Goal: Answer question/provide support: Share knowledge or assist other users

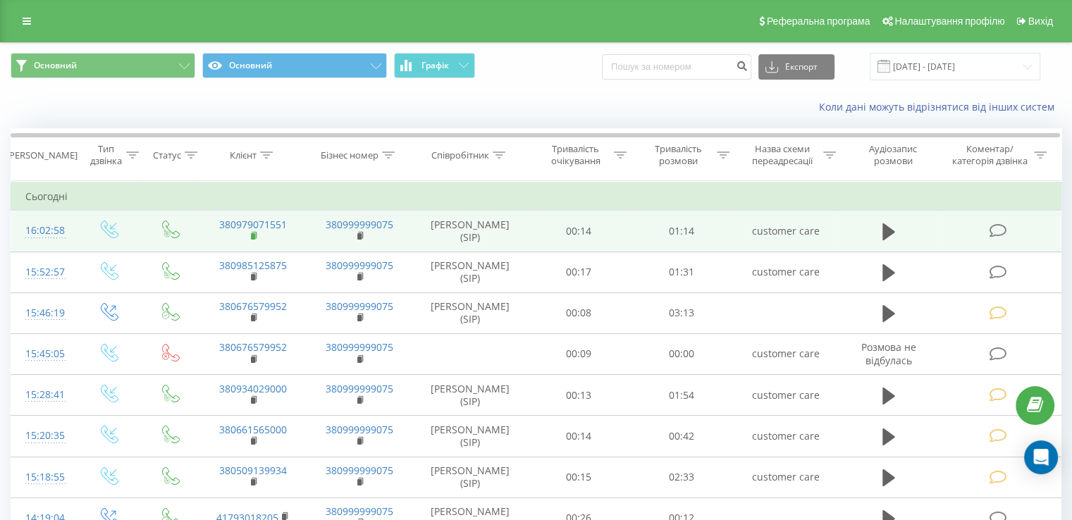
click at [252, 235] on rect at bounding box center [253, 236] width 4 height 6
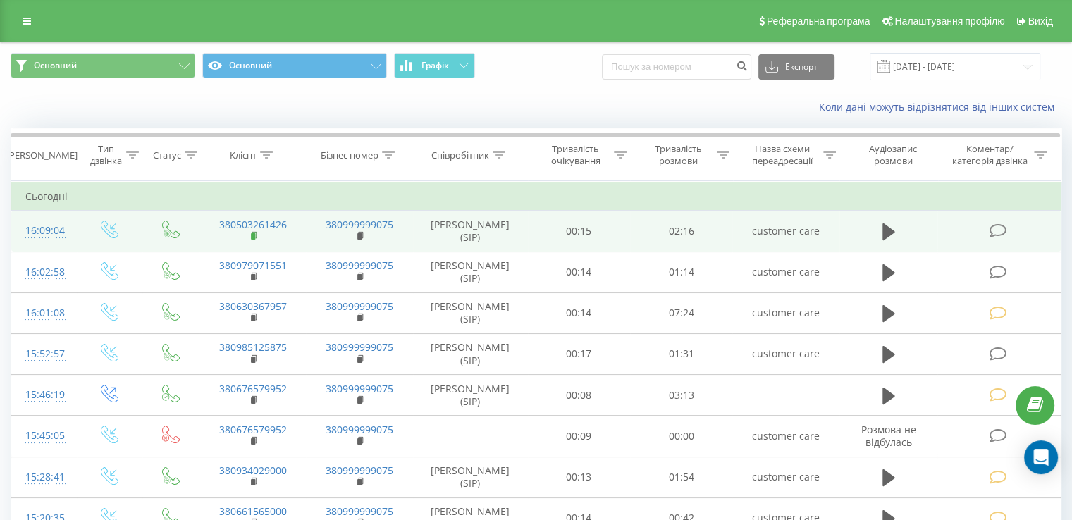
click at [252, 235] on rect at bounding box center [253, 236] width 4 height 6
click at [887, 233] on icon at bounding box center [888, 231] width 13 height 17
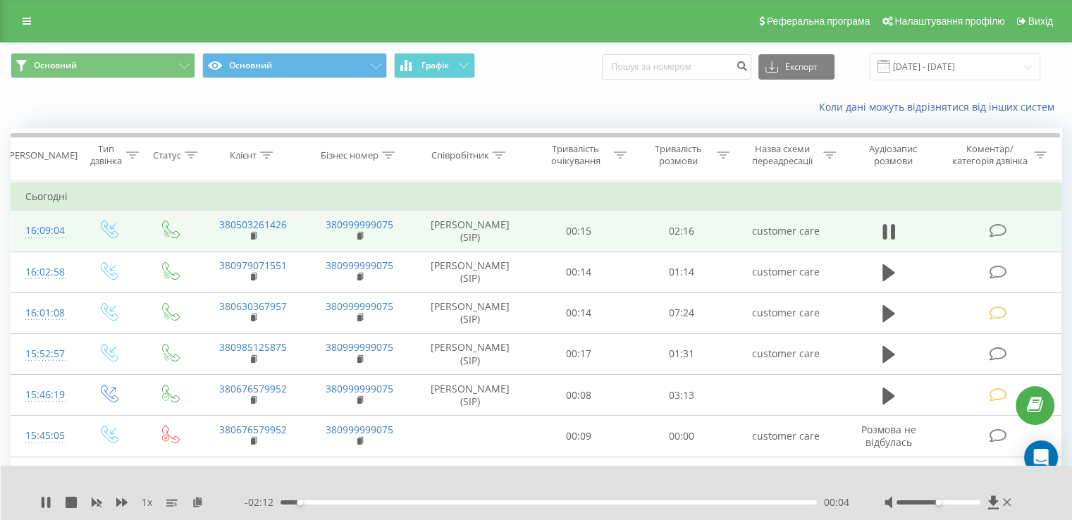
click at [147, 504] on span "1 x" at bounding box center [147, 502] width 11 height 14
click at [151, 504] on span "1 x" at bounding box center [147, 502] width 11 height 14
click at [143, 500] on span "1 x" at bounding box center [147, 502] width 11 height 14
click at [147, 500] on span "1 x" at bounding box center [147, 502] width 11 height 14
click at [323, 500] on div "00:10" at bounding box center [548, 502] width 536 height 4
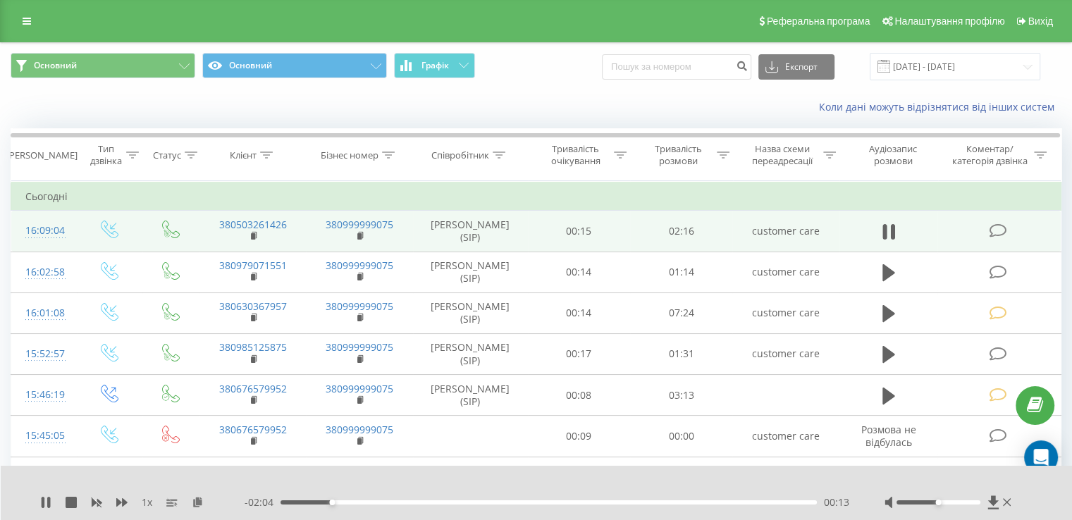
click at [338, 502] on div "00:13" at bounding box center [548, 502] width 536 height 4
click at [40, 504] on icon at bounding box center [45, 502] width 11 height 11
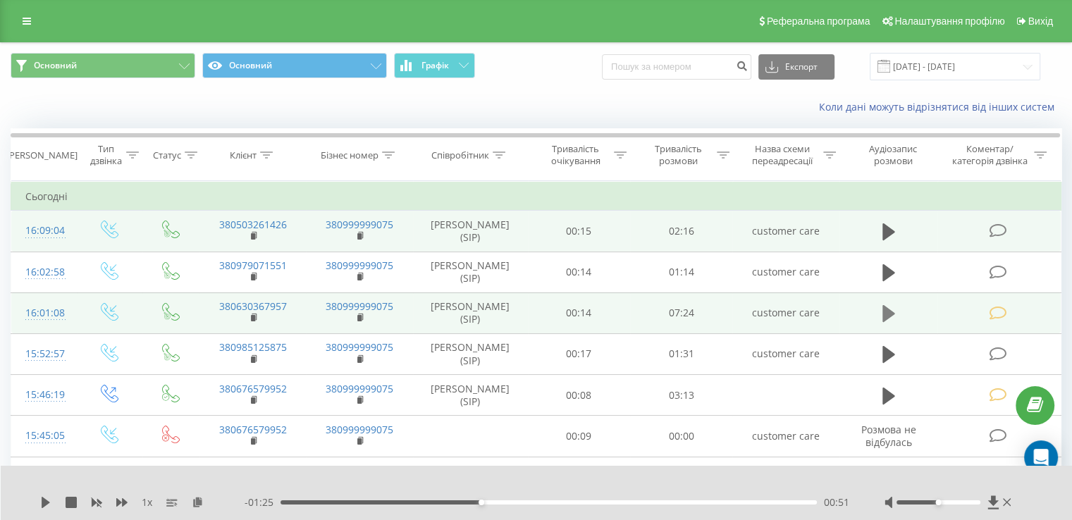
click at [886, 311] on icon at bounding box center [888, 313] width 13 height 17
click at [48, 505] on icon at bounding box center [48, 502] width 3 height 11
click at [514, 88] on div "Основний Основний Графік Експорт .csv .xls .xlsx 01.08.2025 - 21.08.2025" at bounding box center [536, 66] width 1070 height 47
click at [8, 23] on div "Реферальна програма Налаштування профілю Вихід" at bounding box center [536, 21] width 1072 height 42
click at [25, 18] on icon at bounding box center [27, 21] width 8 height 10
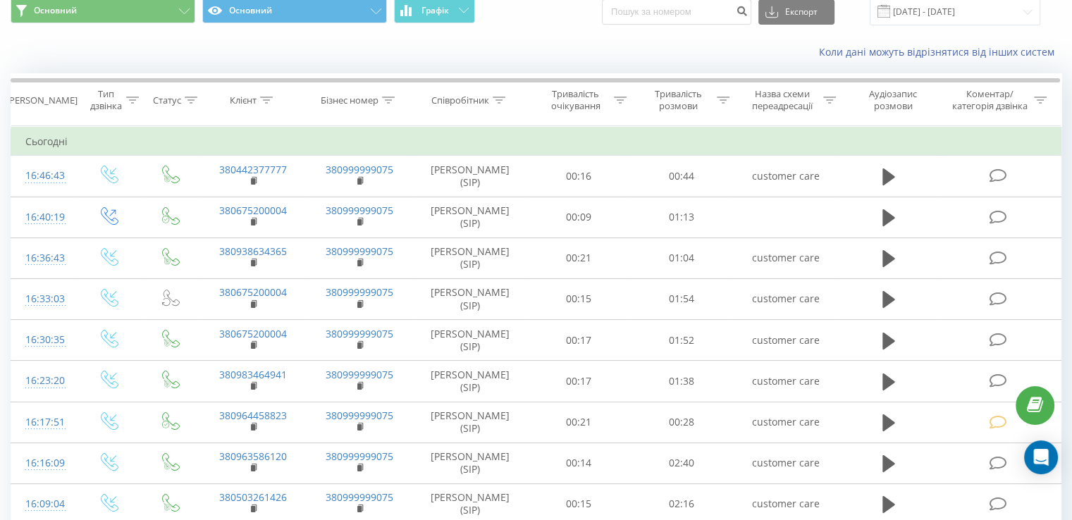
scroll to position [121, 0]
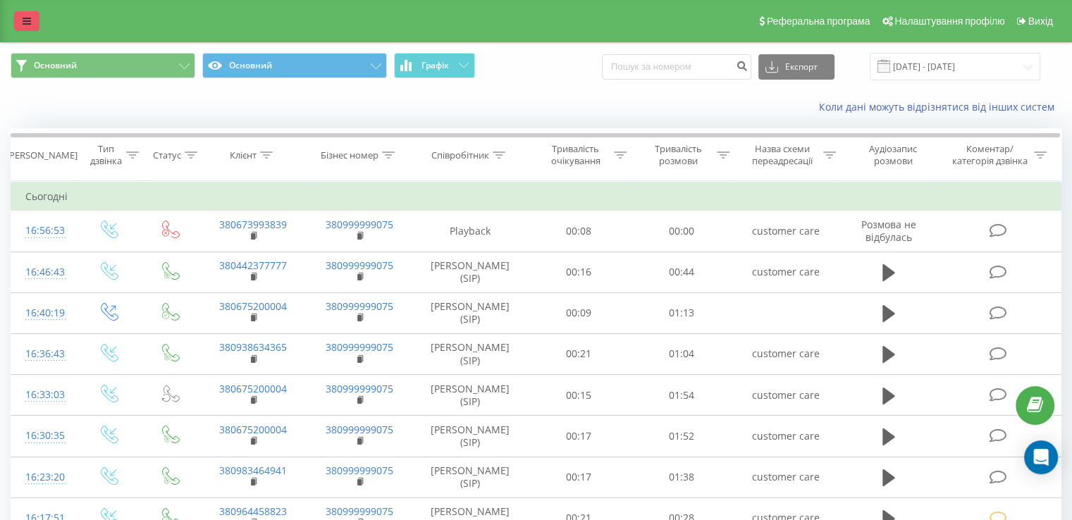
click at [23, 25] on icon at bounding box center [27, 21] width 8 height 10
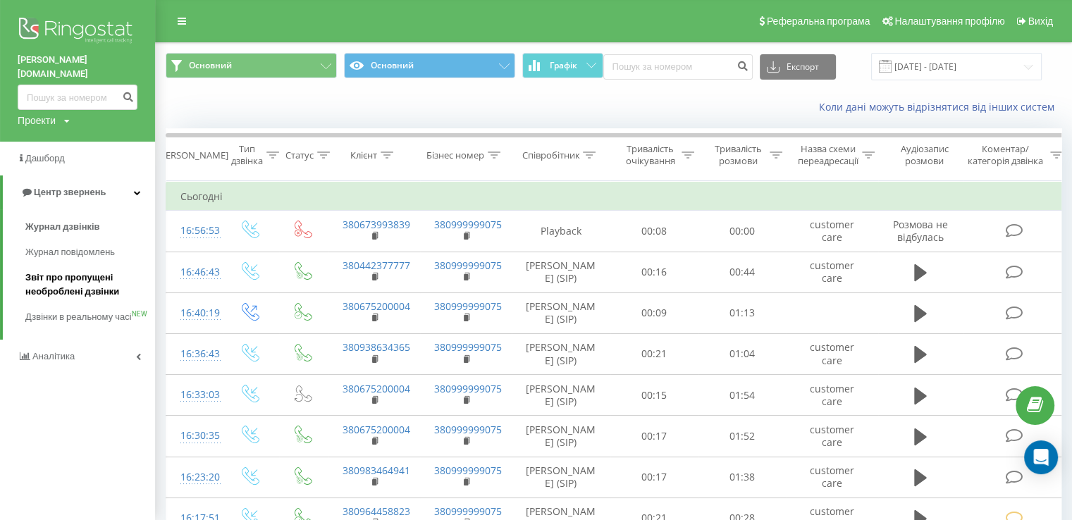
click at [44, 283] on span "Звіт про пропущені необроблені дзвінки" at bounding box center [86, 285] width 123 height 28
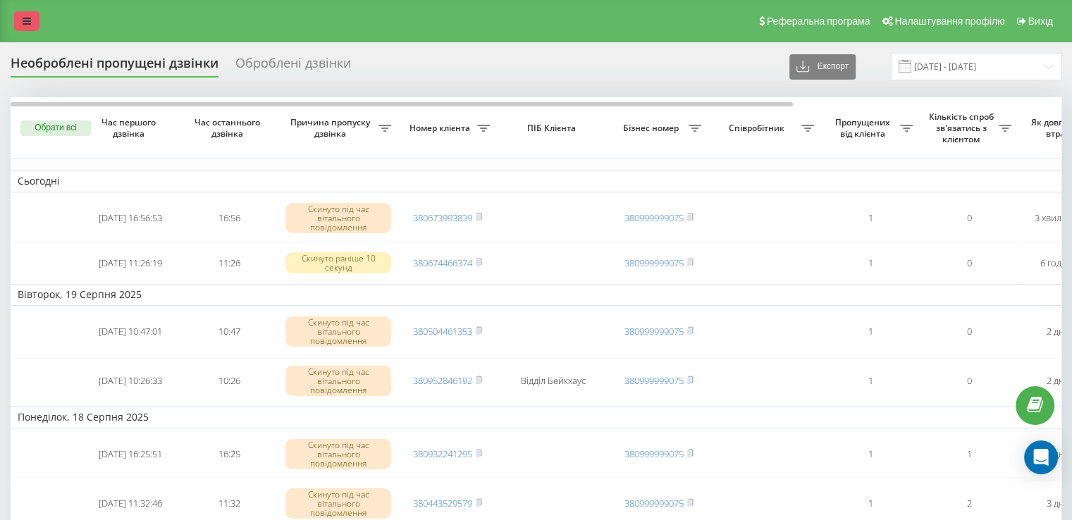
click at [25, 18] on icon at bounding box center [27, 21] width 8 height 10
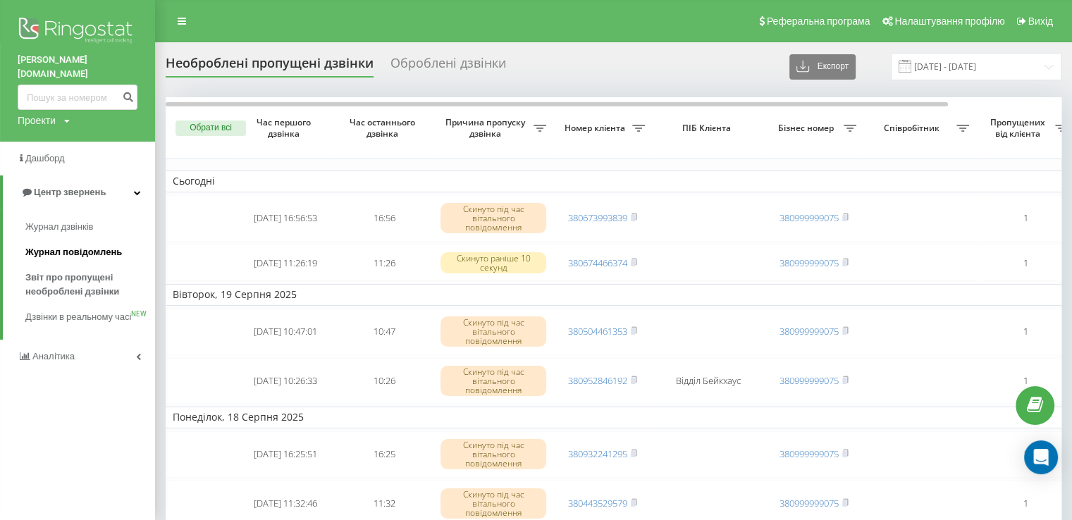
click at [66, 245] on span "Журнал повідомлень" at bounding box center [73, 252] width 97 height 14
click at [61, 271] on span "Звіт про пропущені необроблені дзвінки" at bounding box center [86, 285] width 123 height 28
click at [59, 220] on span "Журнал дзвінків" at bounding box center [62, 227] width 75 height 14
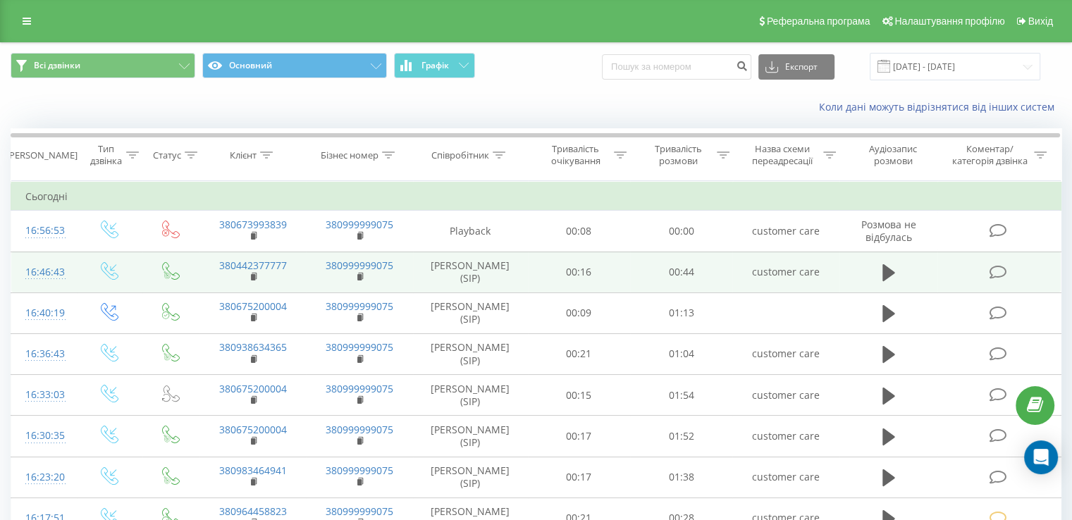
click at [1003, 268] on icon at bounding box center [998, 272] width 18 height 15
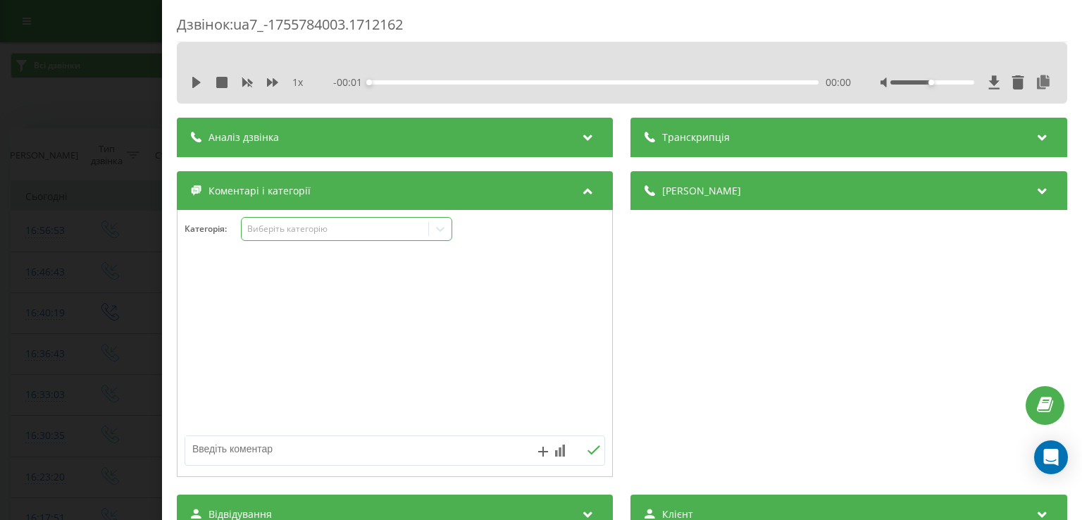
click at [324, 229] on div "Виберіть категорію" at bounding box center [335, 228] width 176 height 11
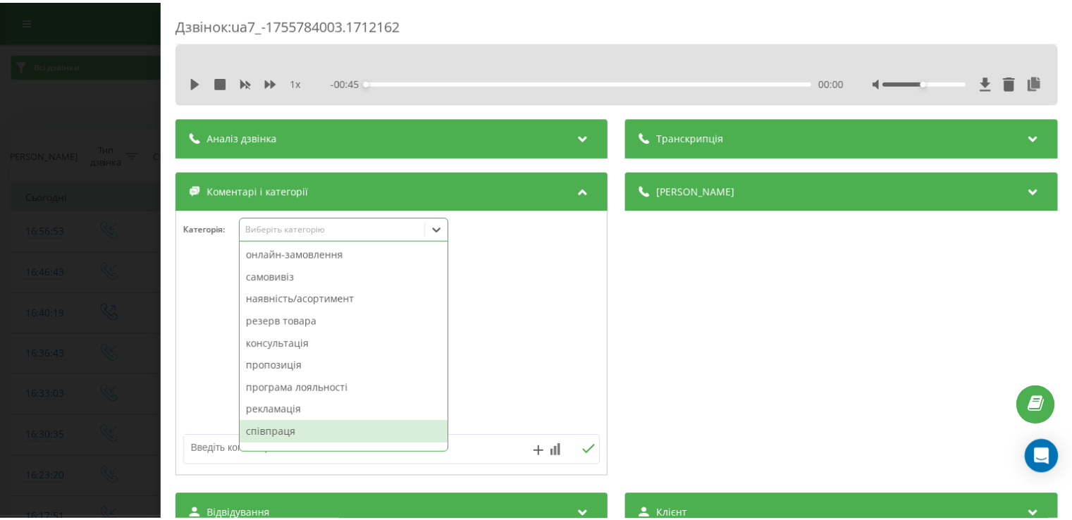
scroll to position [70, 0]
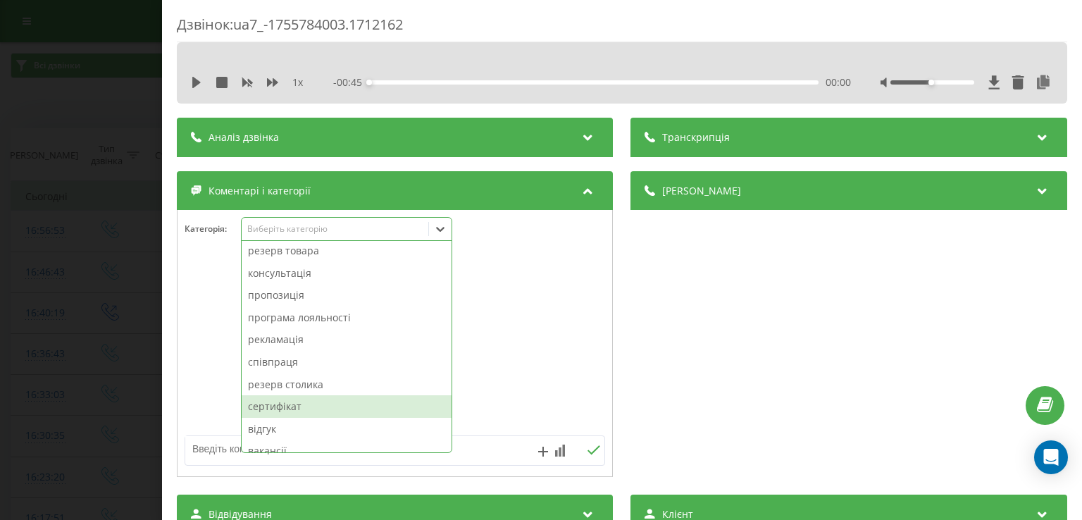
click at [292, 414] on div "сертифікат" at bounding box center [347, 406] width 210 height 23
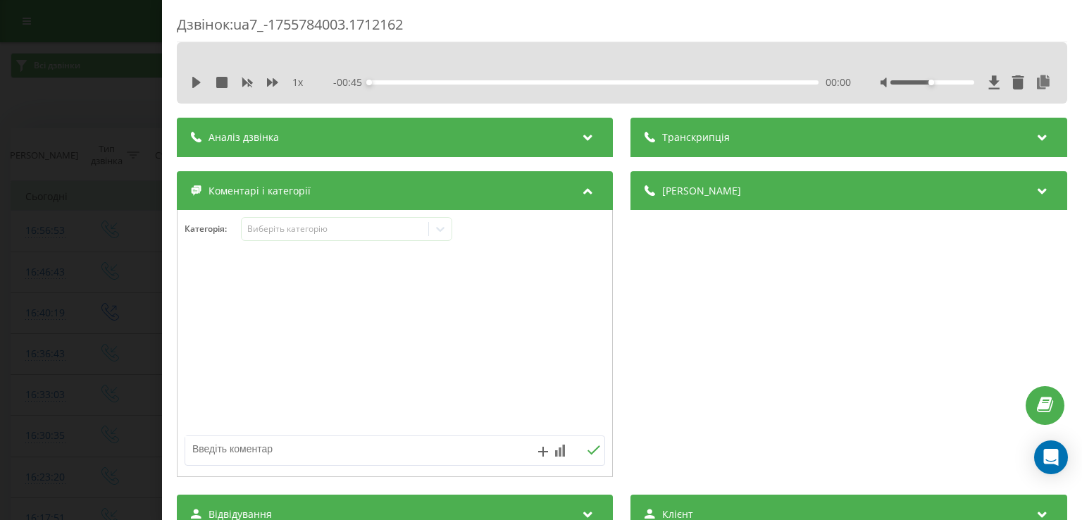
click at [106, 401] on div "Дзвінок : ua7_-1755784003.1712162 1 x - 00:45 00:00 00:00 Транскрипція Для AI-а…" at bounding box center [541, 260] width 1082 height 520
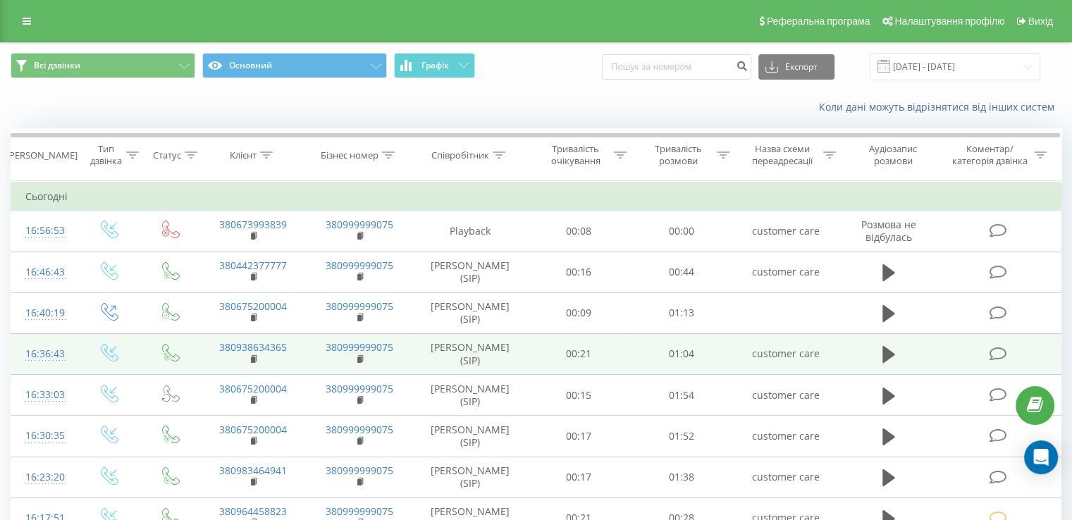
click at [986, 358] on td at bounding box center [998, 353] width 123 height 41
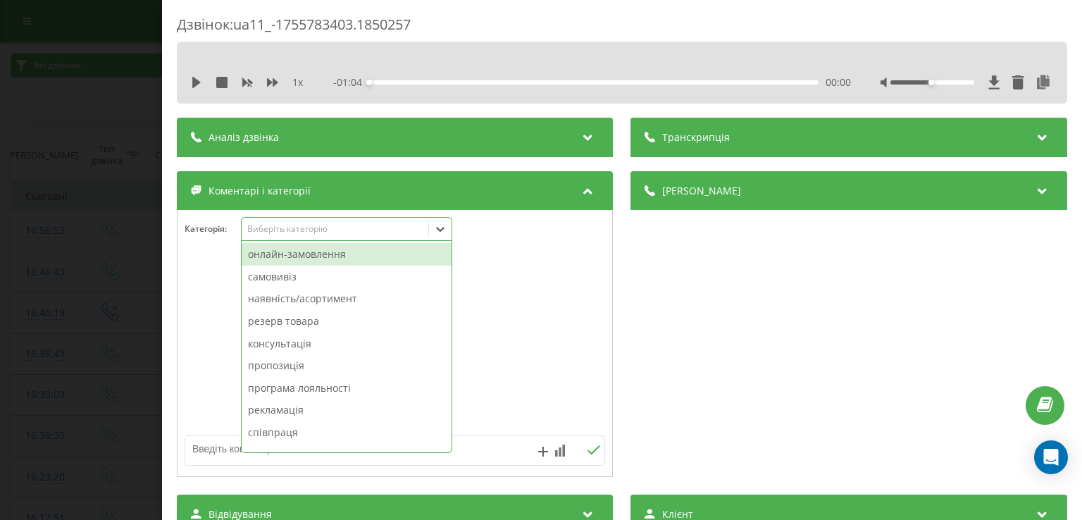
click at [321, 235] on div "Виберіть категорію" at bounding box center [335, 229] width 187 height 13
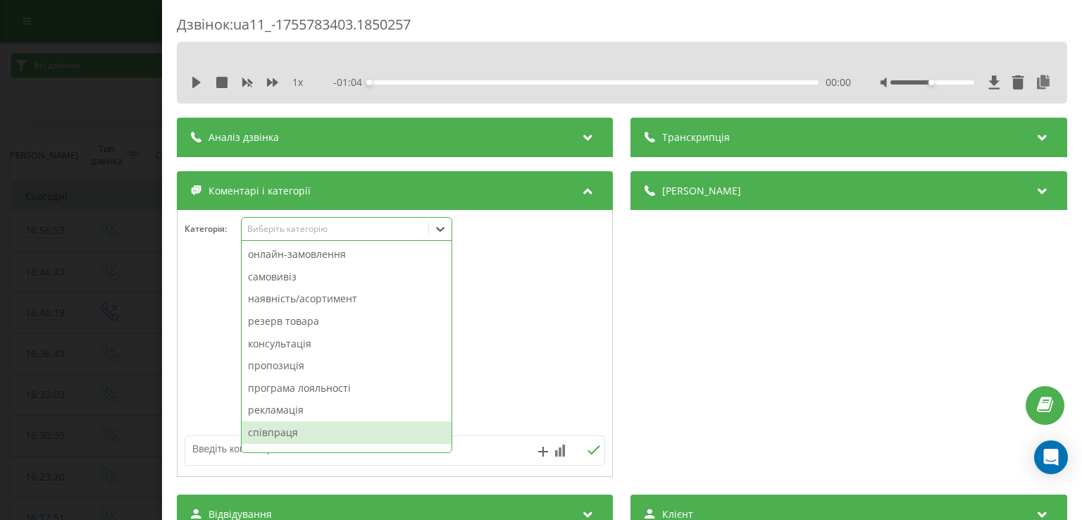
click at [282, 433] on div "співпраця" at bounding box center [347, 432] width 210 height 23
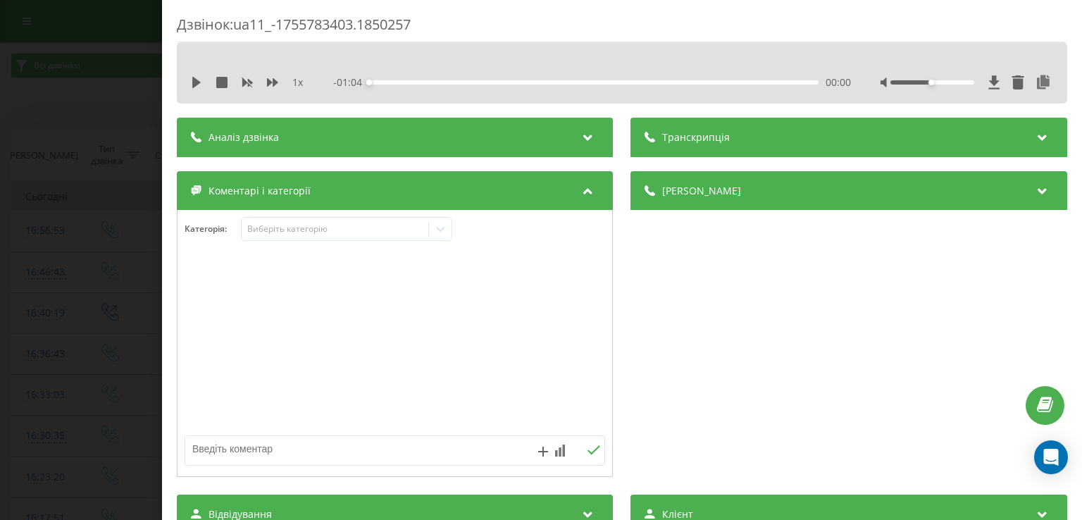
click at [135, 394] on div "Дзвінок : ua11_-1755783403.1850257 1 x - 01:04 00:00 00:00 Транскрипція Для AI-…" at bounding box center [541, 260] width 1082 height 520
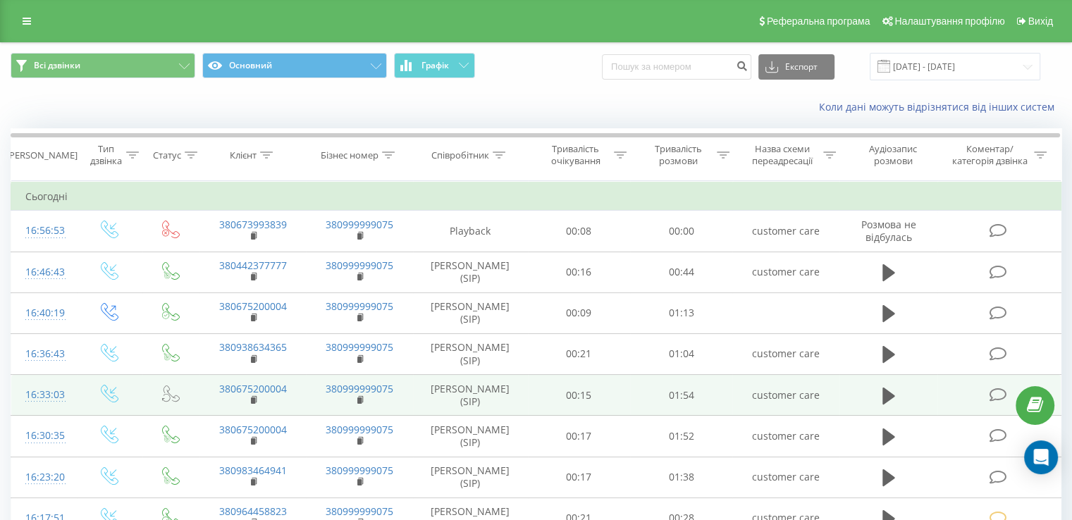
click at [1002, 395] on icon at bounding box center [998, 395] width 18 height 15
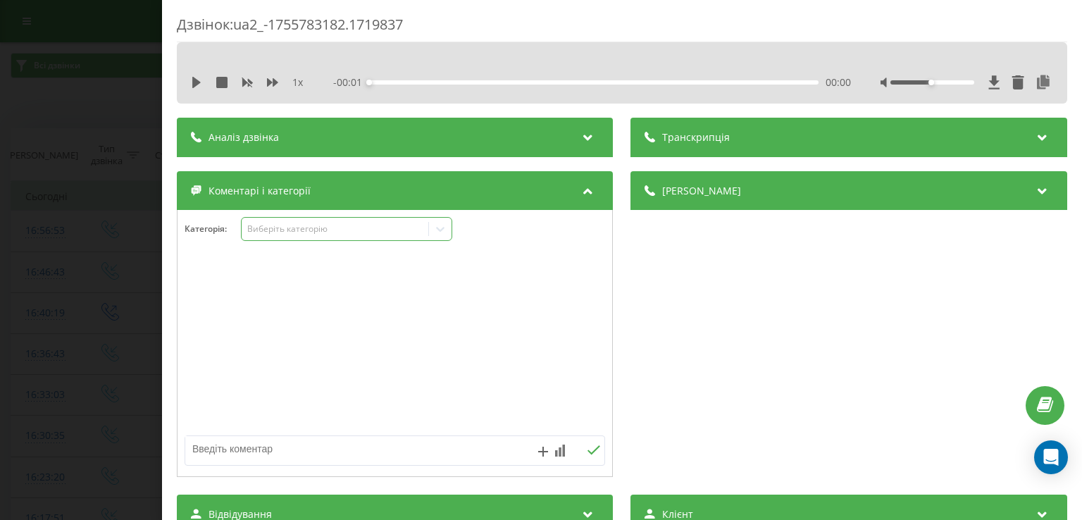
click at [289, 229] on div "Виберіть категорію" at bounding box center [335, 228] width 176 height 11
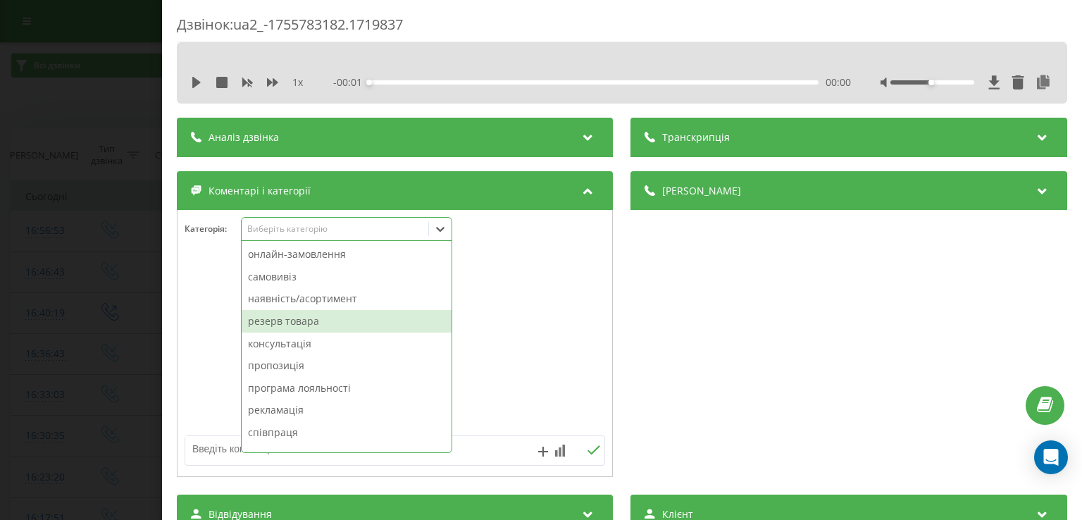
click at [294, 302] on div "наявність/асортимент" at bounding box center [347, 299] width 210 height 23
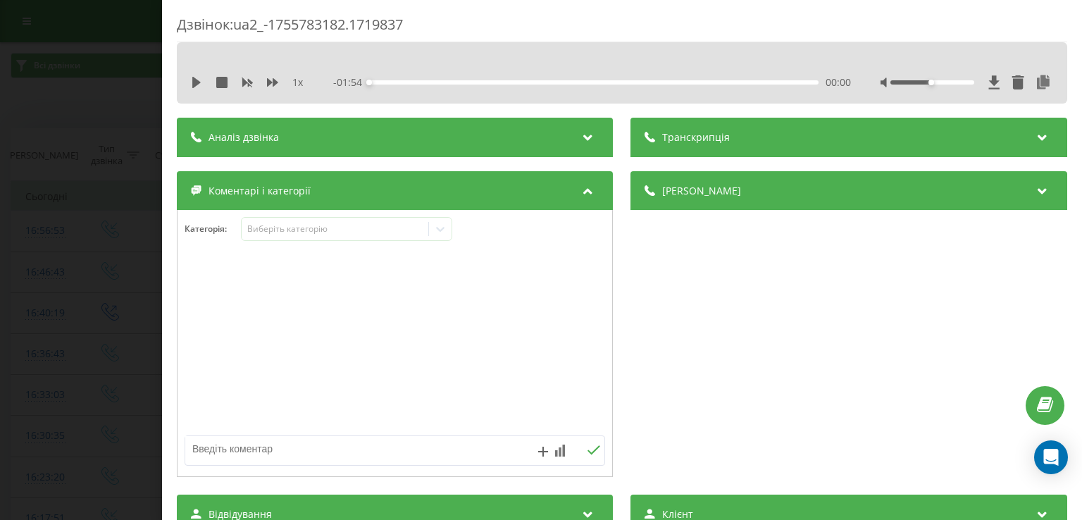
click at [110, 338] on div "Дзвінок : ua2_-1755783182.1719837 1 x - 01:54 00:00 00:00 Транскрипція Для AI-а…" at bounding box center [541, 260] width 1082 height 520
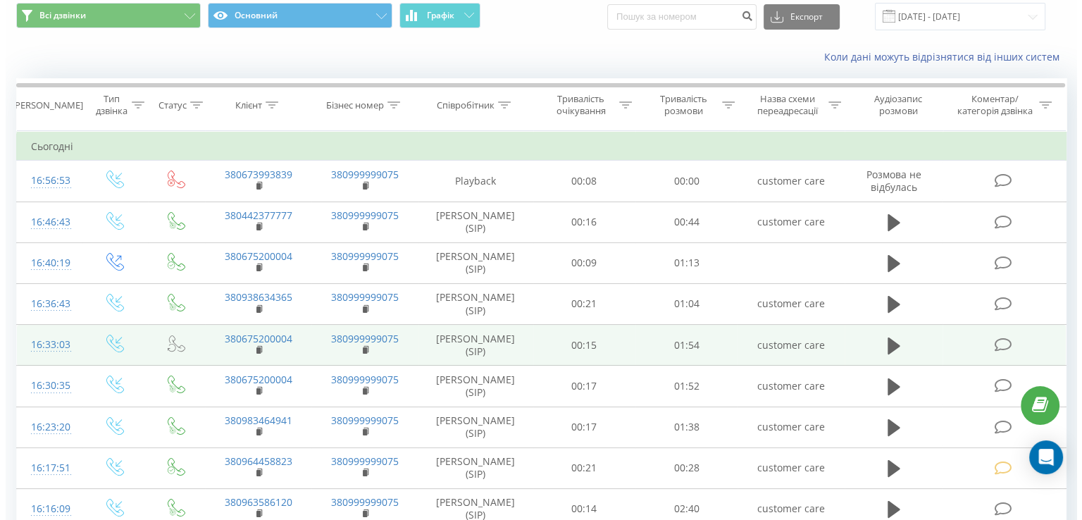
scroll to position [70, 0]
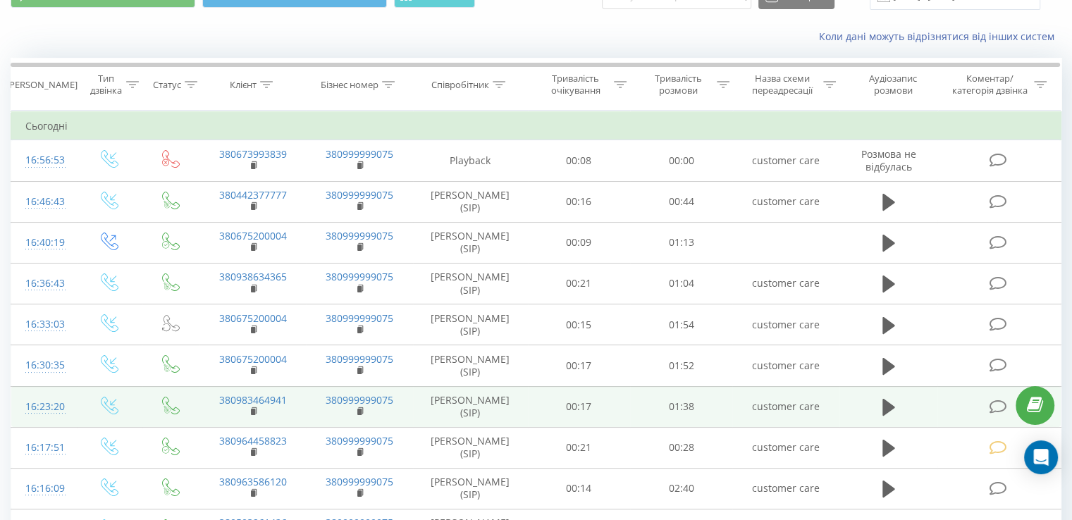
click at [989, 407] on icon at bounding box center [998, 407] width 18 height 15
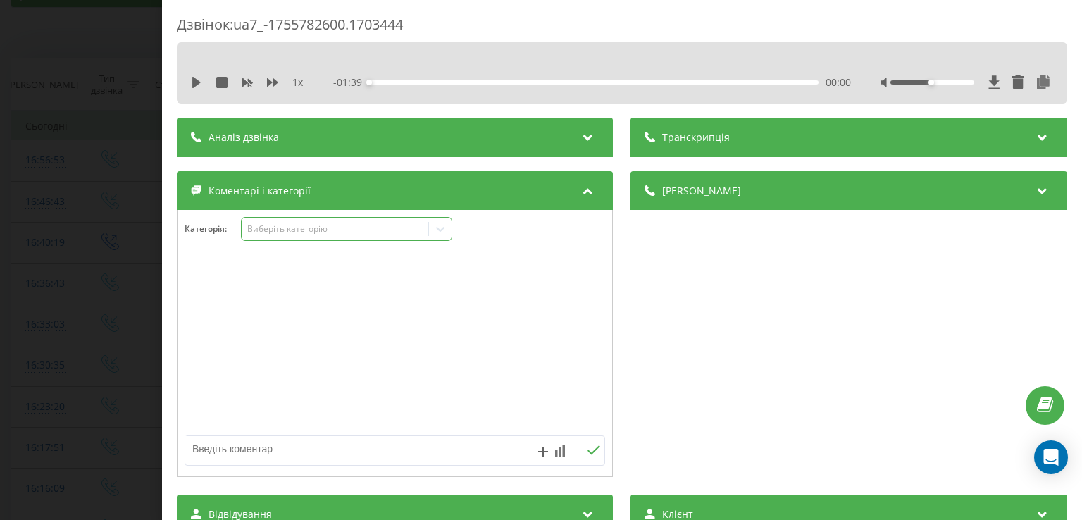
click at [358, 225] on div "Виберіть категорію" at bounding box center [335, 228] width 176 height 11
click at [283, 229] on div "Виберіть категорію" at bounding box center [335, 228] width 176 height 11
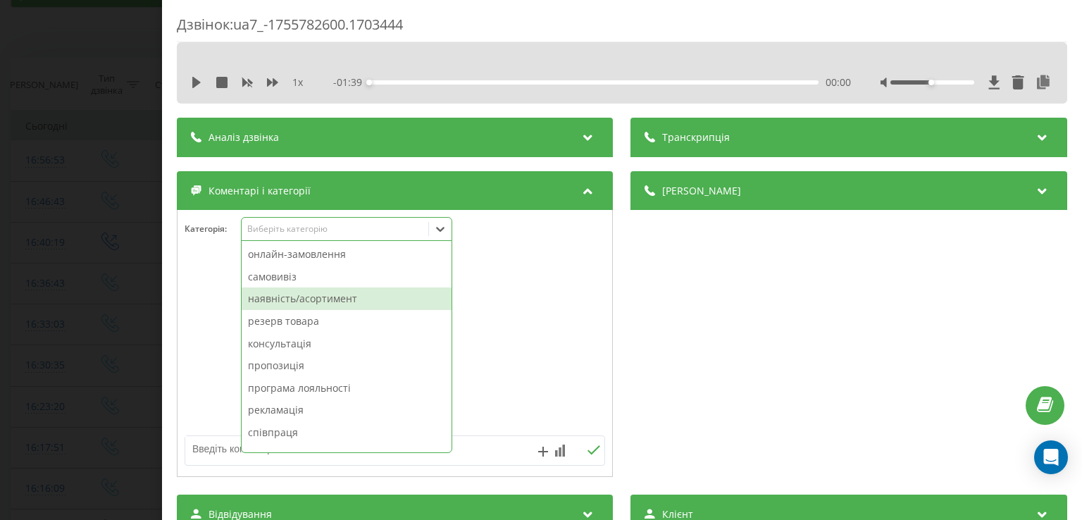
click at [285, 302] on div "наявність/асортимент" at bounding box center [347, 299] width 210 height 23
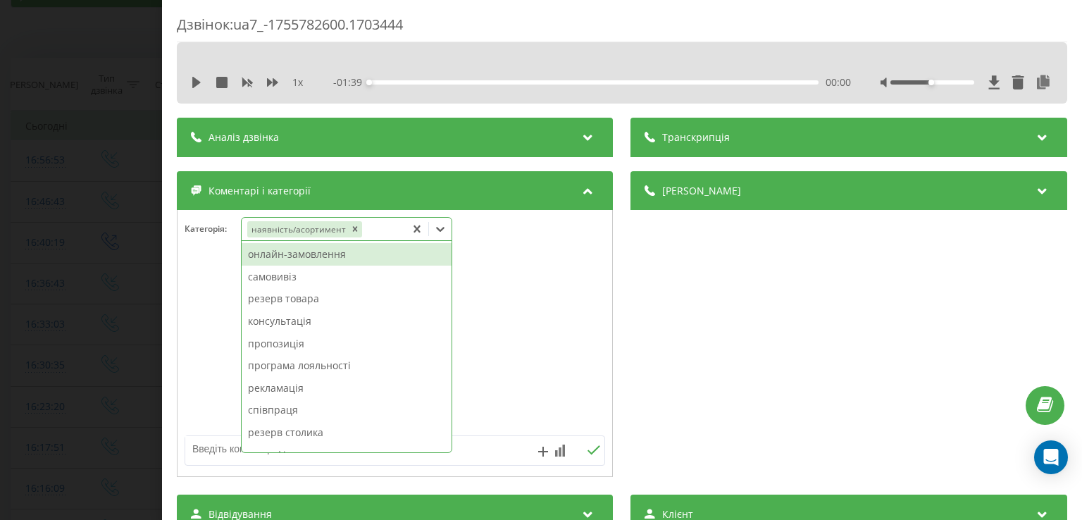
click at [195, 302] on div at bounding box center [395, 343] width 435 height 169
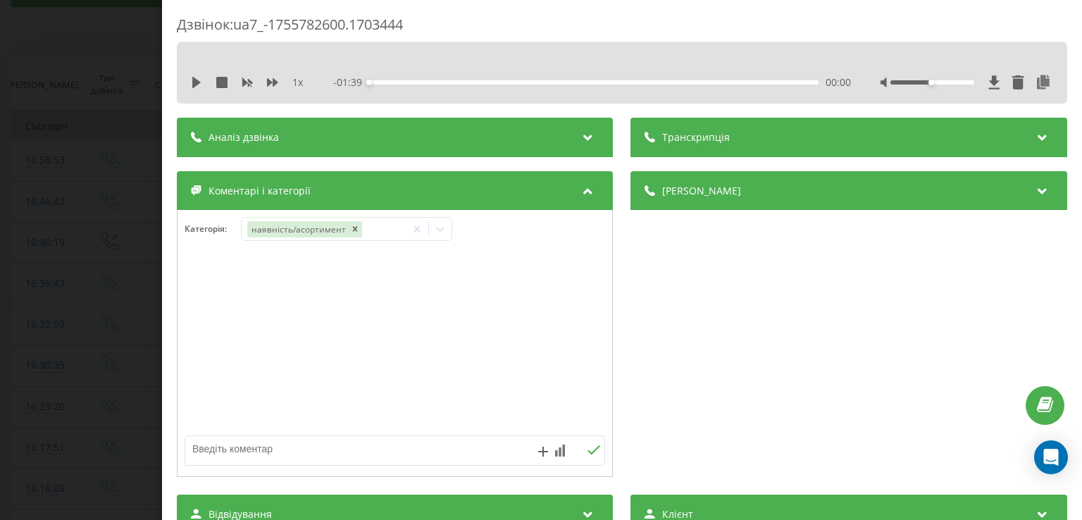
click at [61, 297] on div "Дзвінок : ua7_-1755782600.1703444 1 x - 01:39 00:00 00:00 Транскрипція Для AI-а…" at bounding box center [541, 260] width 1082 height 520
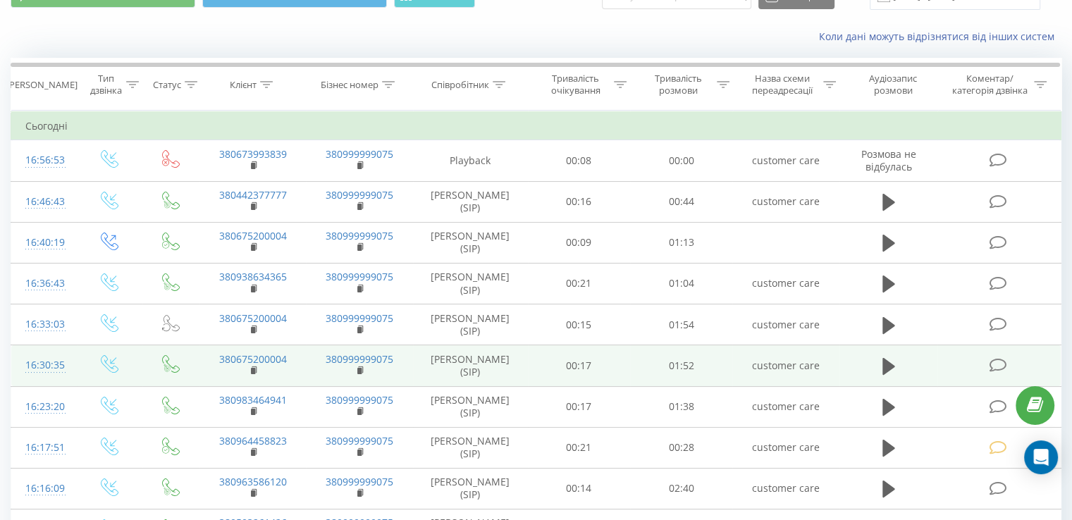
click at [994, 371] on icon at bounding box center [998, 365] width 18 height 15
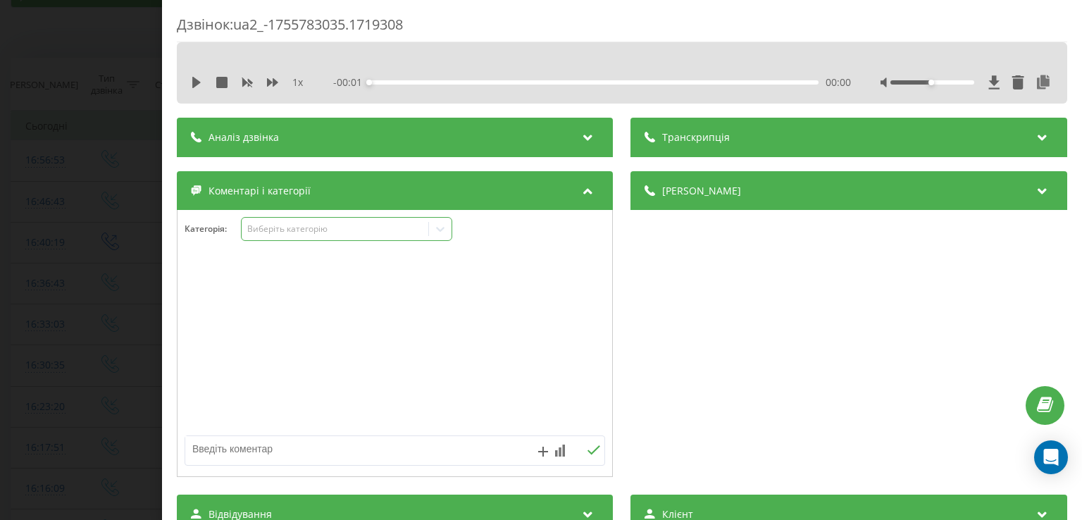
click at [302, 233] on div "Виберіть категорію" at bounding box center [335, 228] width 176 height 11
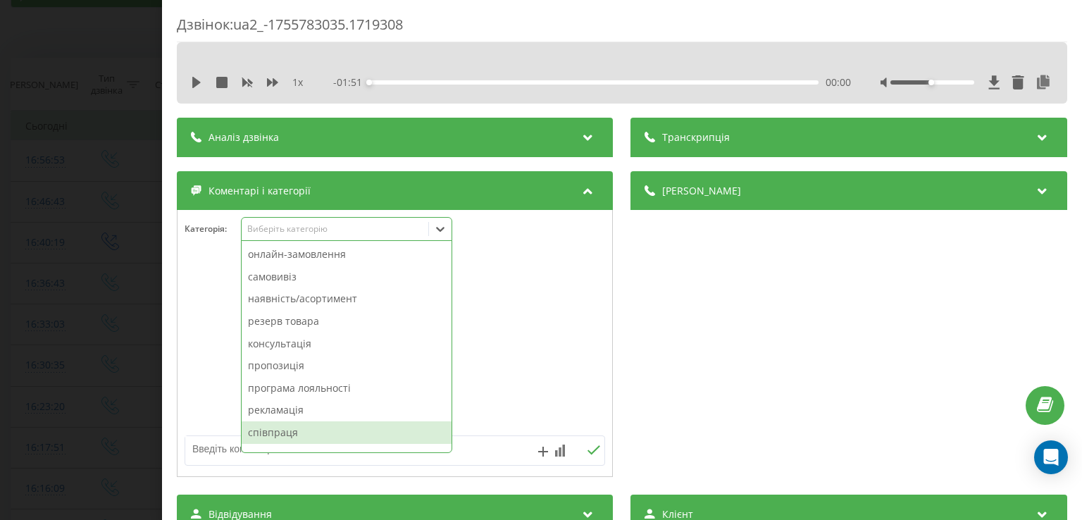
scroll to position [127, 0]
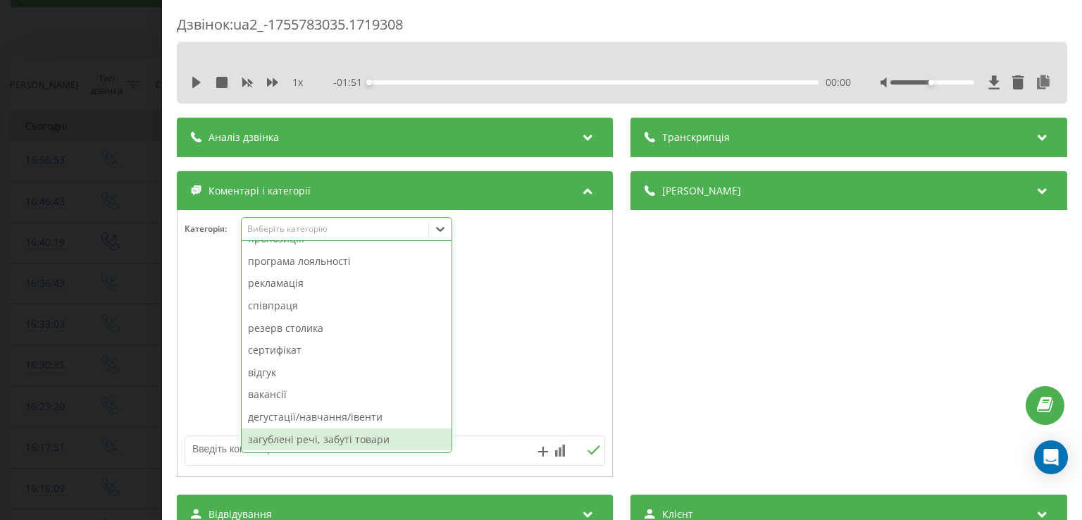
click at [295, 440] on div "загублені речі, забуті товари" at bounding box center [347, 439] width 210 height 23
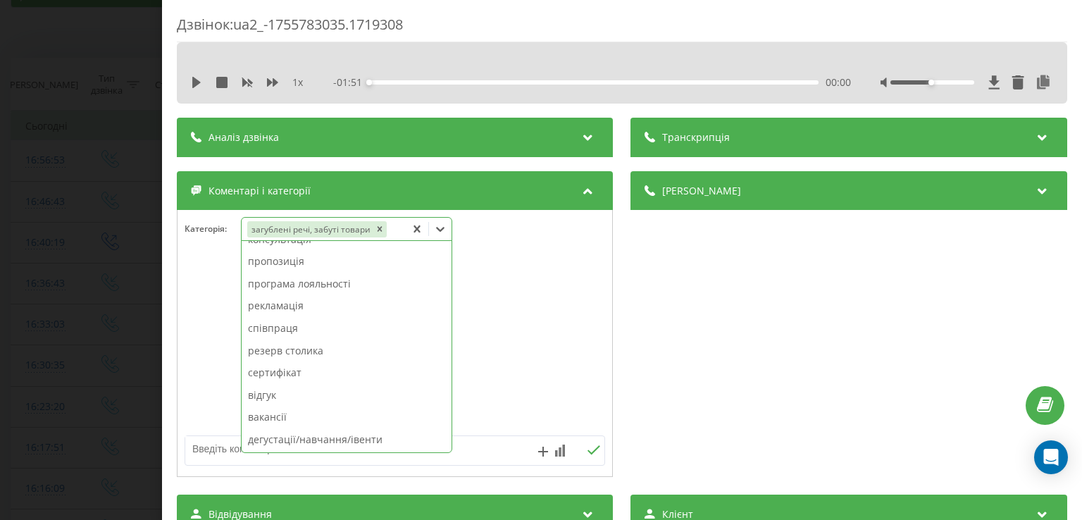
click at [94, 419] on div "Дзвінок : ua2_-1755783035.1719308 1 x - 01:51 00:00 00:00 Транскрипція Для AI-а…" at bounding box center [541, 260] width 1082 height 520
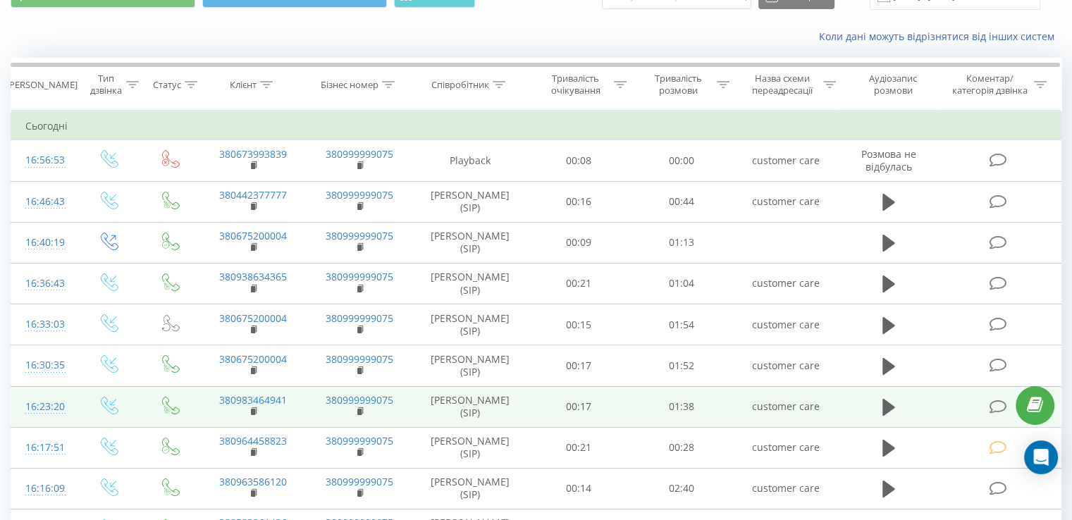
click at [994, 407] on icon at bounding box center [998, 407] width 18 height 15
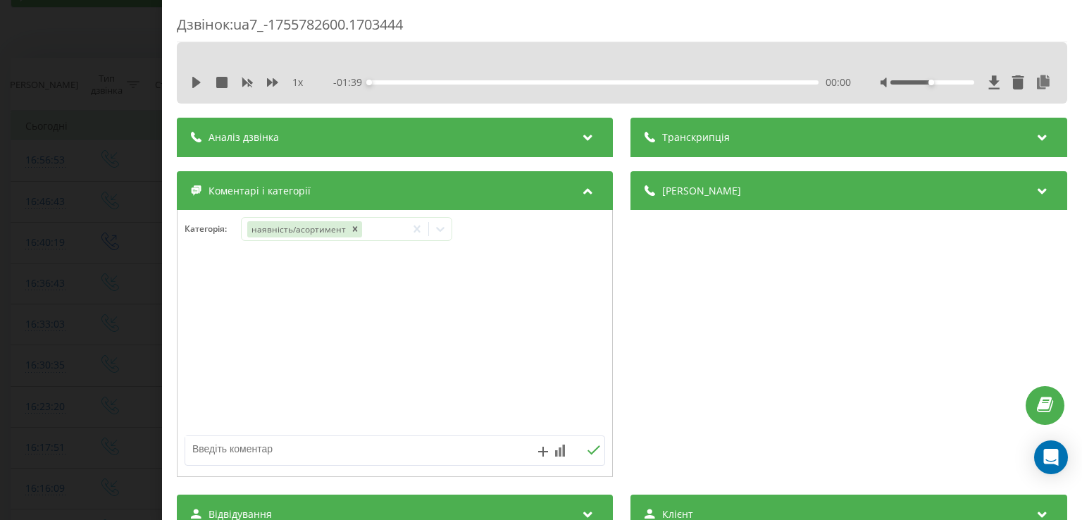
click at [58, 288] on div "Дзвінок : ua7_-1755782600.1703444 1 x - 01:39 00:00 00:00 Транскрипція Для AI-а…" at bounding box center [541, 260] width 1082 height 520
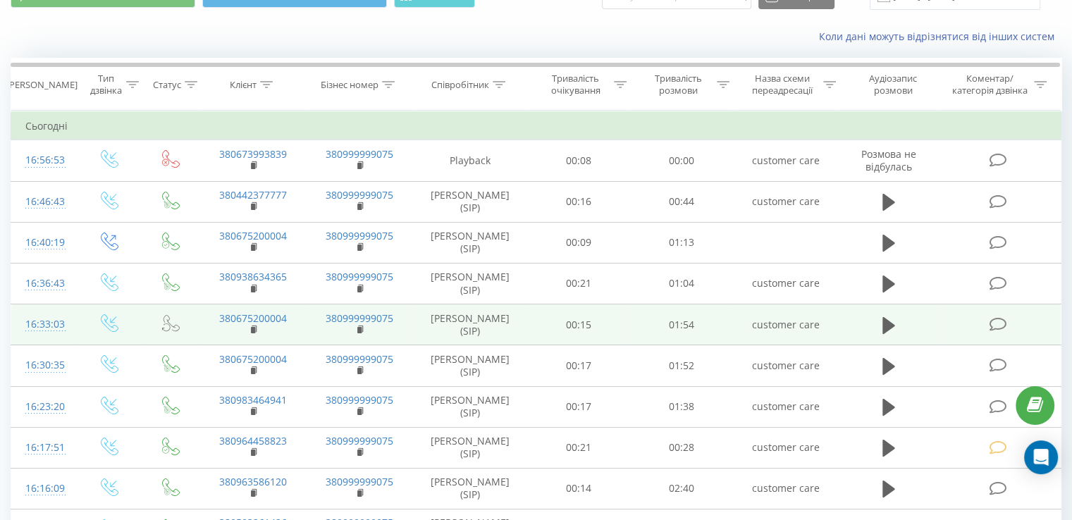
click at [991, 324] on icon at bounding box center [998, 324] width 18 height 15
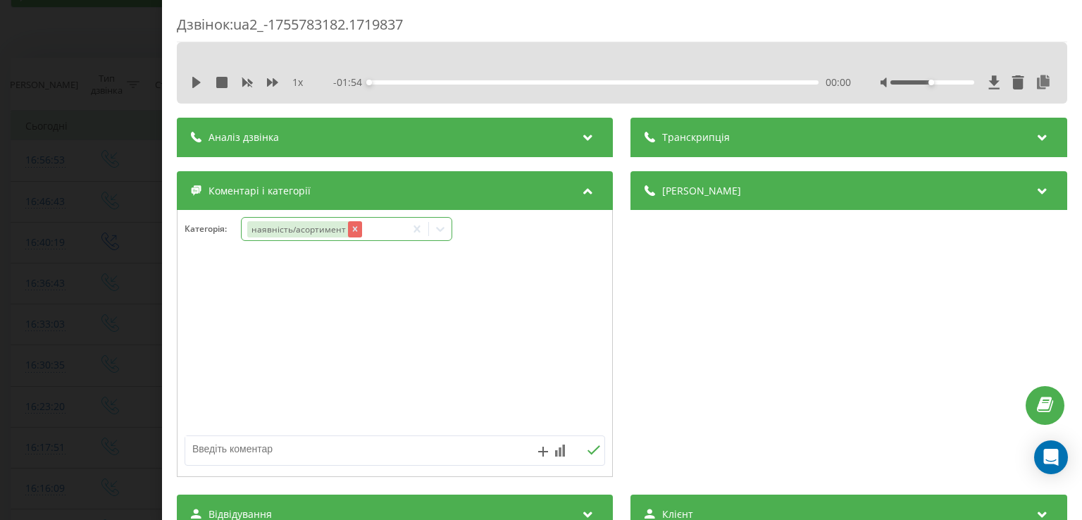
click at [350, 225] on icon "Remove наявність/асортимент" at bounding box center [355, 229] width 10 height 10
click at [340, 239] on div "Виберіть категорію" at bounding box center [346, 229] width 211 height 24
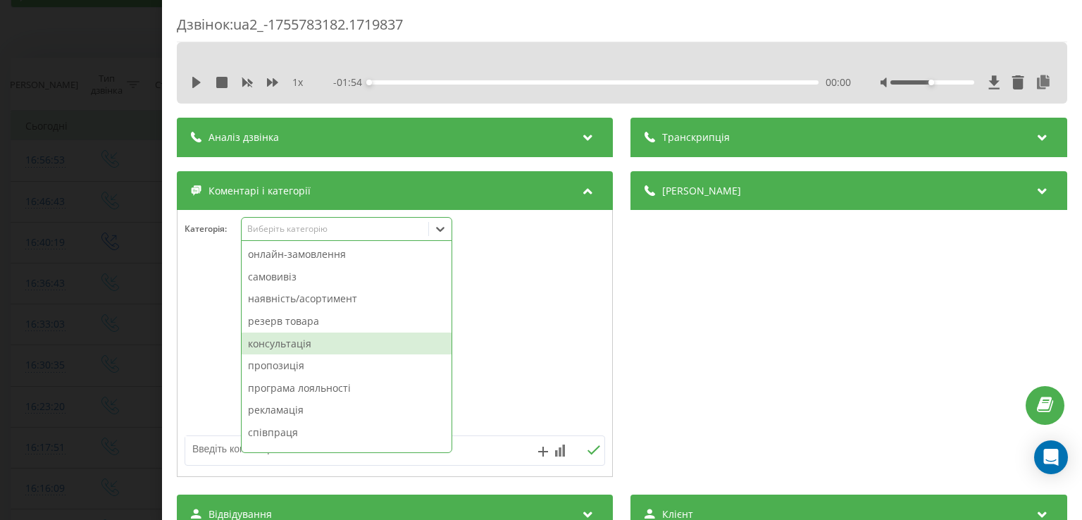
scroll to position [127, 0]
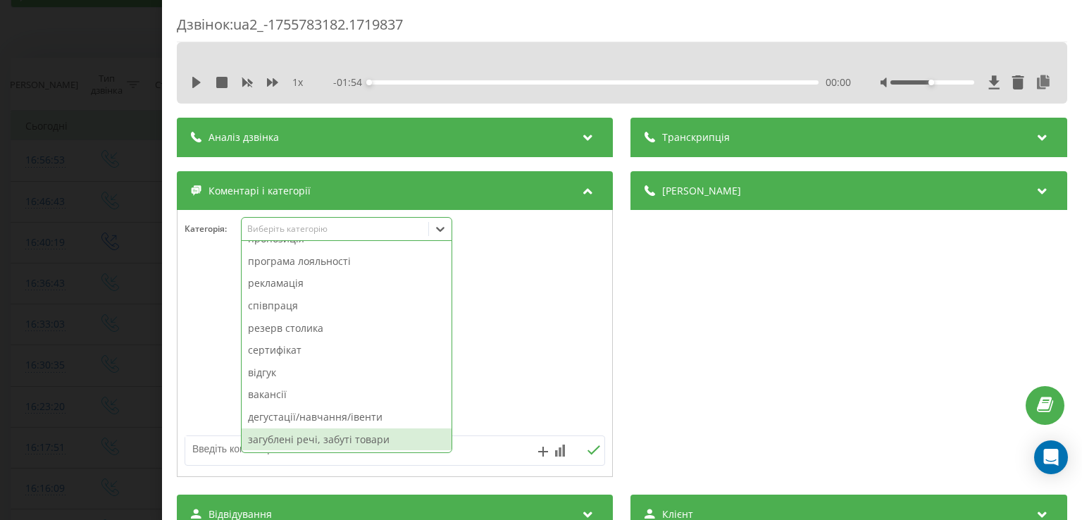
click at [307, 428] on div "загублені речі, забуті товари" at bounding box center [347, 439] width 210 height 23
click at [285, 438] on div "дегустації/навчання/івенти" at bounding box center [347, 439] width 210 height 23
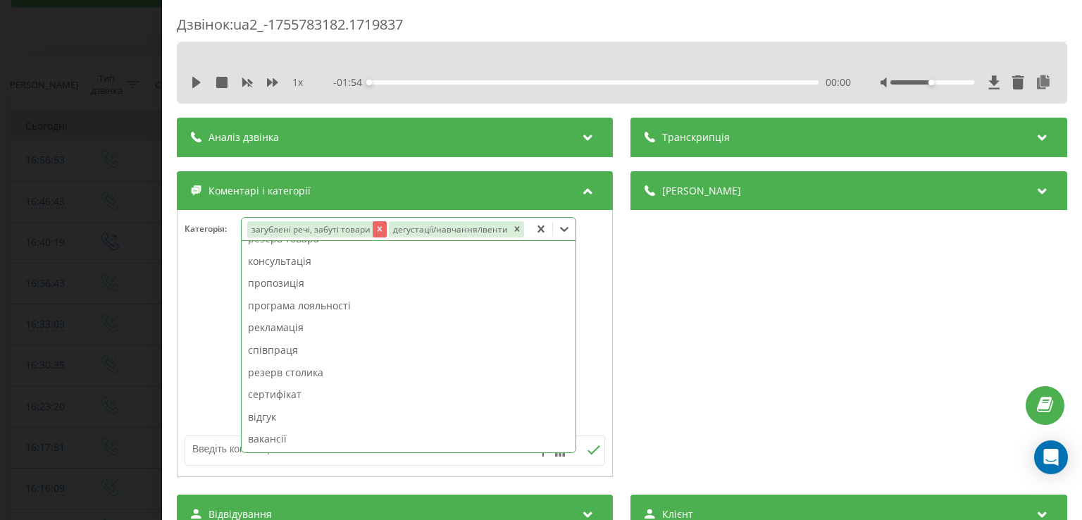
scroll to position [82, 0]
click at [512, 229] on icon "Remove дегустації/навчання/івенти" at bounding box center [517, 229] width 10 height 10
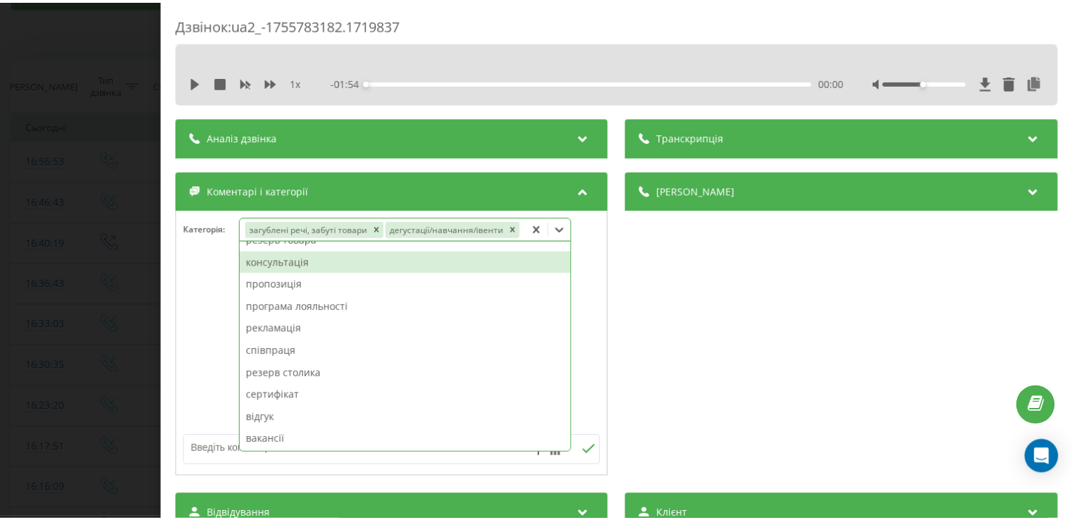
scroll to position [104, 0]
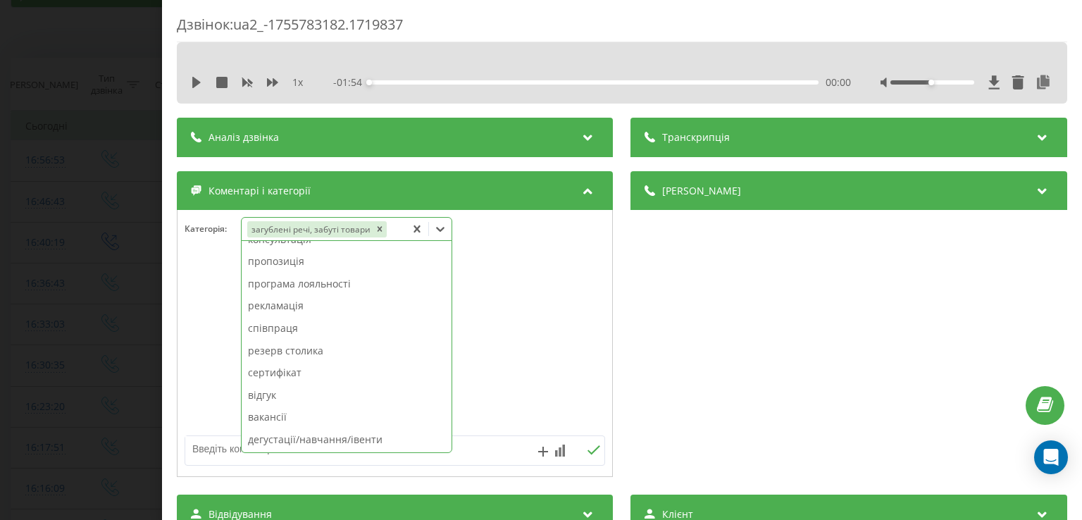
click at [223, 273] on div at bounding box center [395, 343] width 435 height 169
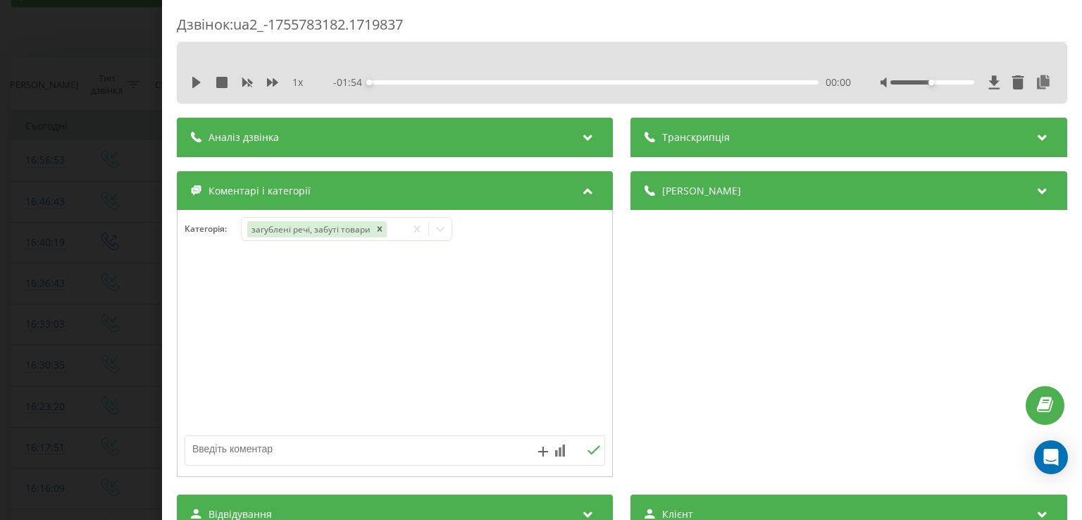
drag, startPoint x: 35, startPoint y: 260, endPoint x: 87, endPoint y: 47, distance: 219.1
click at [37, 255] on div "Дзвінок : ua2_-1755783182.1719837 1 x - 01:54 00:00 00:00 Транскрипція Для AI-а…" at bounding box center [541, 260] width 1082 height 520
